Goal: Task Accomplishment & Management: Use online tool/utility

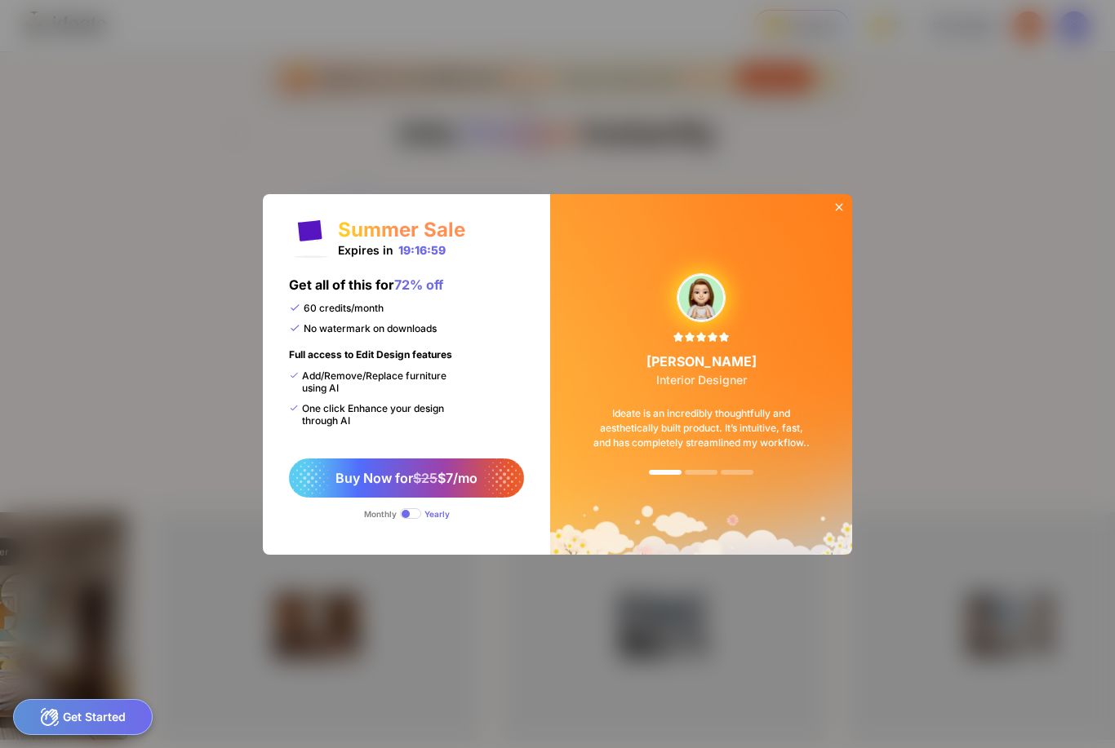
scroll to position [36, 0]
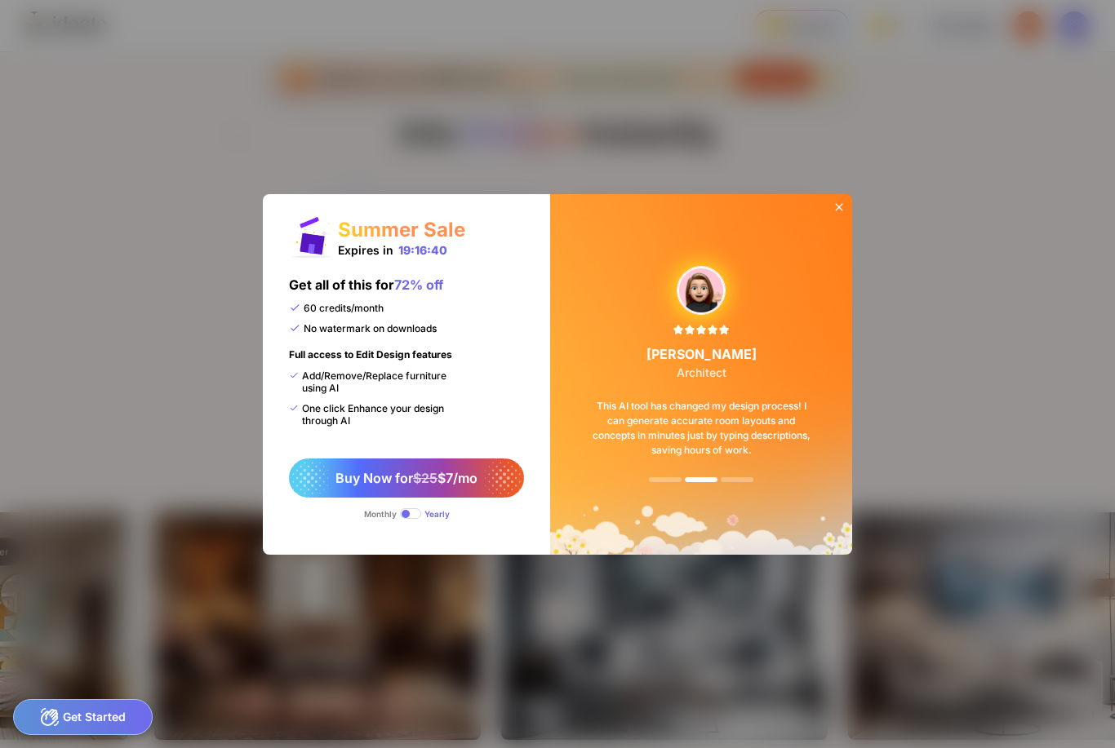
click at [371, 522] on div "Buy Now for $25 $7/mo Monthly Yearly" at bounding box center [406, 495] width 235 height 73
click at [365, 513] on div "Monthly" at bounding box center [380, 514] width 33 height 10
click at [409, 517] on span at bounding box center [410, 514] width 21 height 11
click at [400, 517] on label at bounding box center [410, 514] width 21 height 11
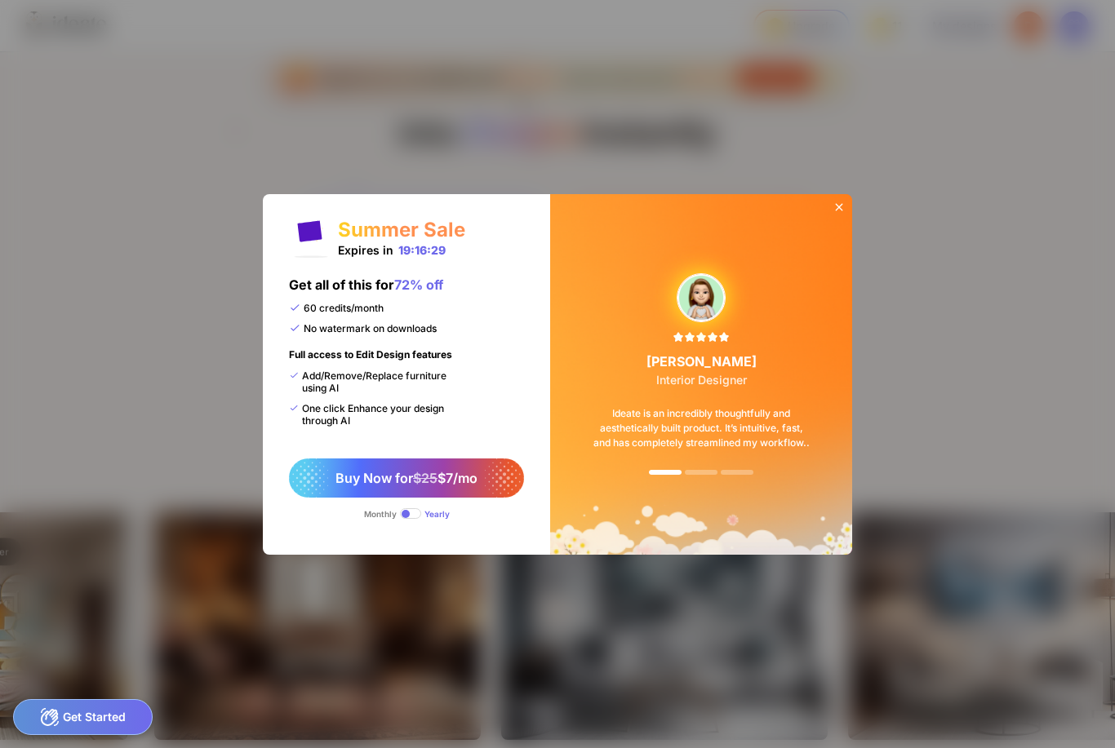
click at [840, 209] on icon at bounding box center [839, 207] width 13 height 13
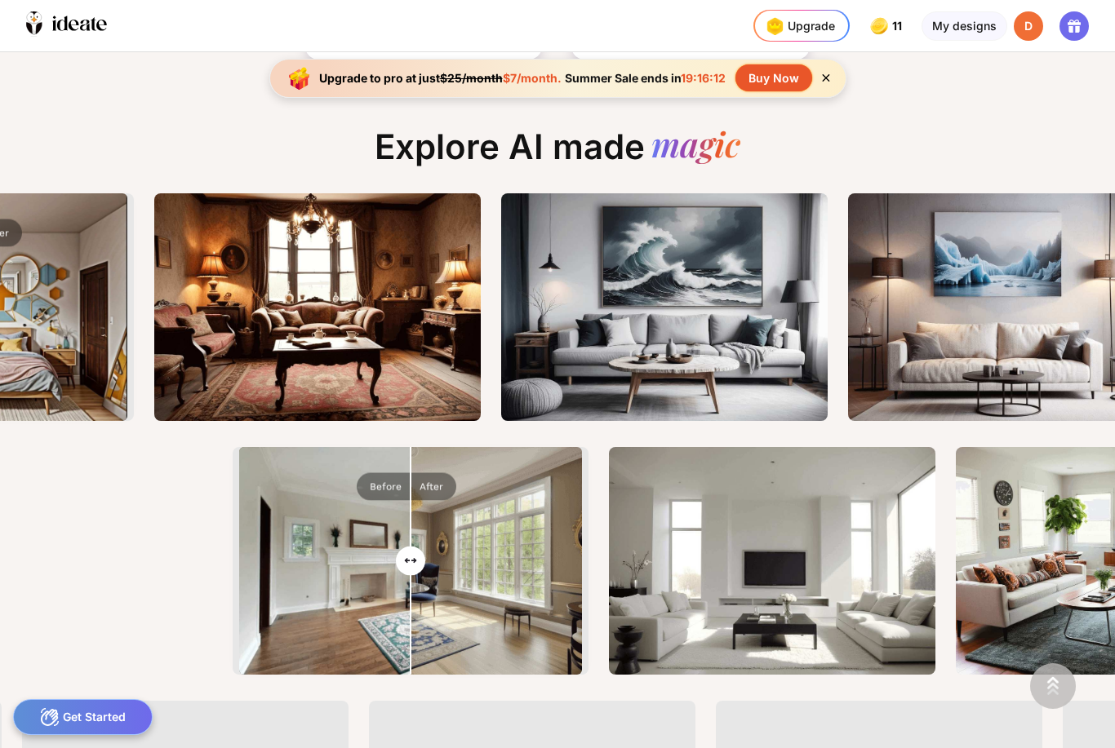
scroll to position [0, 3]
click at [0, 0] on div ""Modern living room, fresh. Sunlight, clean. Simple"" at bounding box center [0, 0] width 0 height 0
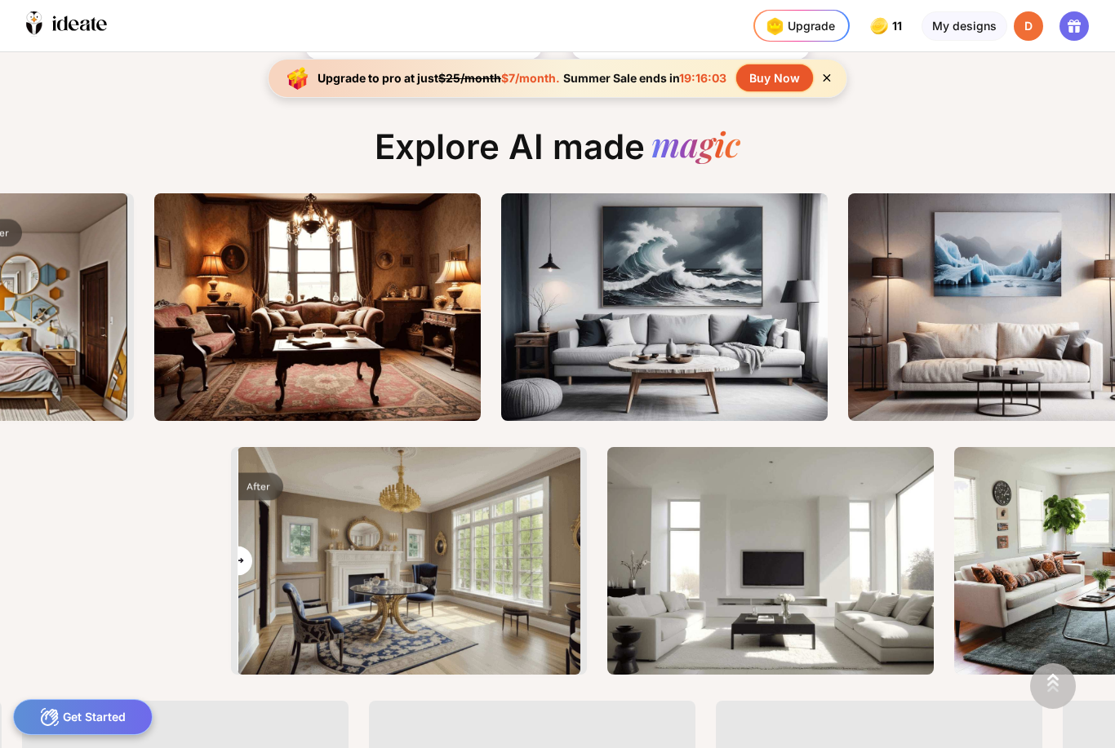
type input "*"
click at [960, 34] on div "My designs" at bounding box center [965, 25] width 86 height 29
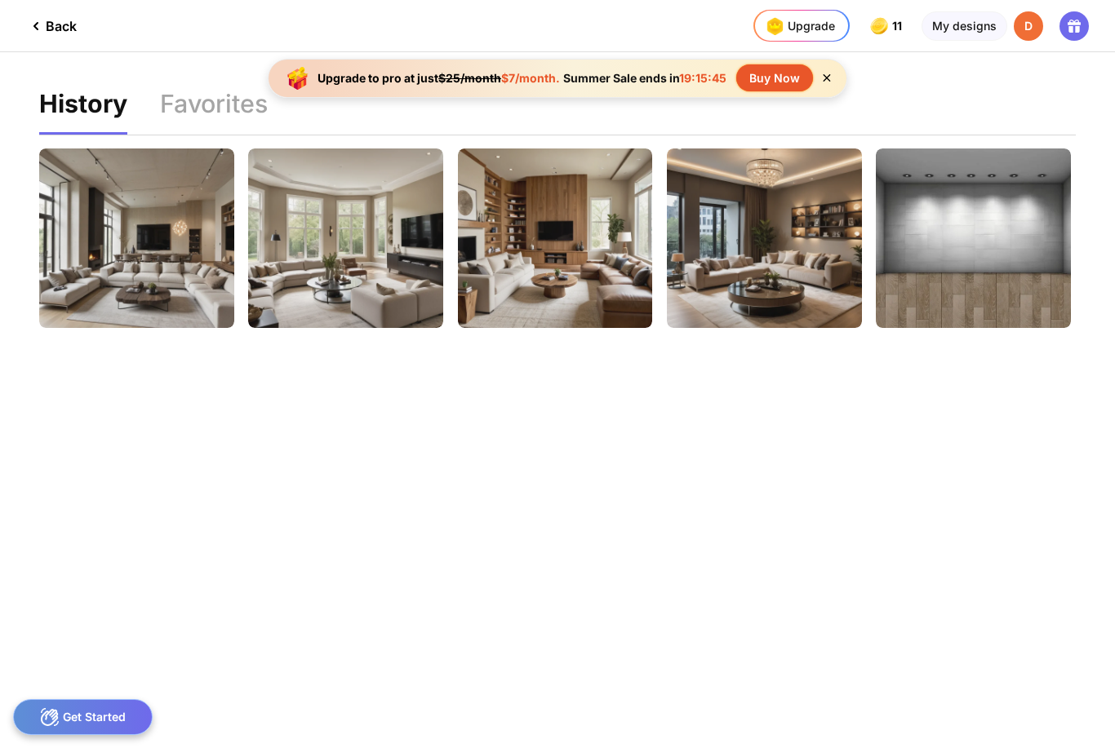
click at [966, 29] on div "My designs" at bounding box center [965, 25] width 86 height 29
click at [0, 0] on div "Edit Design" at bounding box center [0, 0] width 0 height 0
